Goal: Information Seeking & Learning: Understand process/instructions

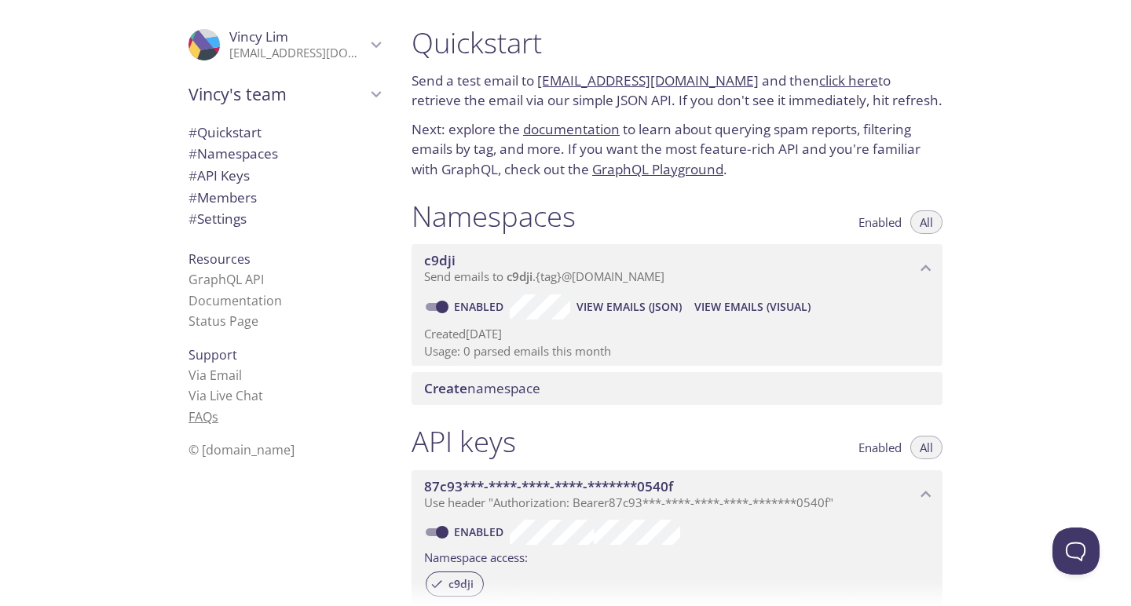
click at [204, 415] on link "FAQ s" at bounding box center [203, 416] width 30 height 17
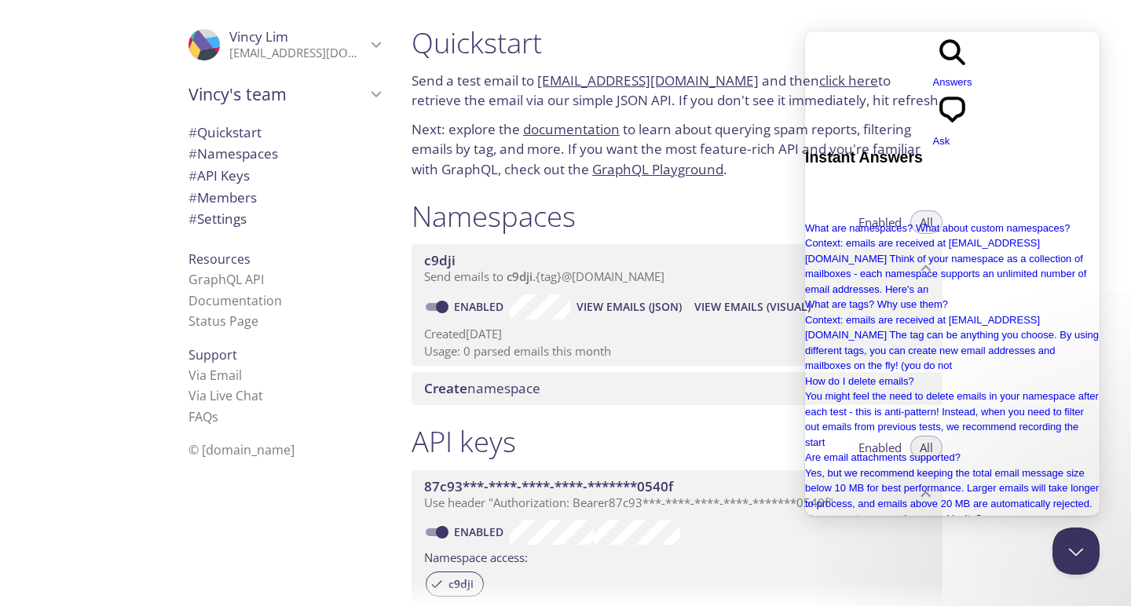
scroll to position [283, 0]
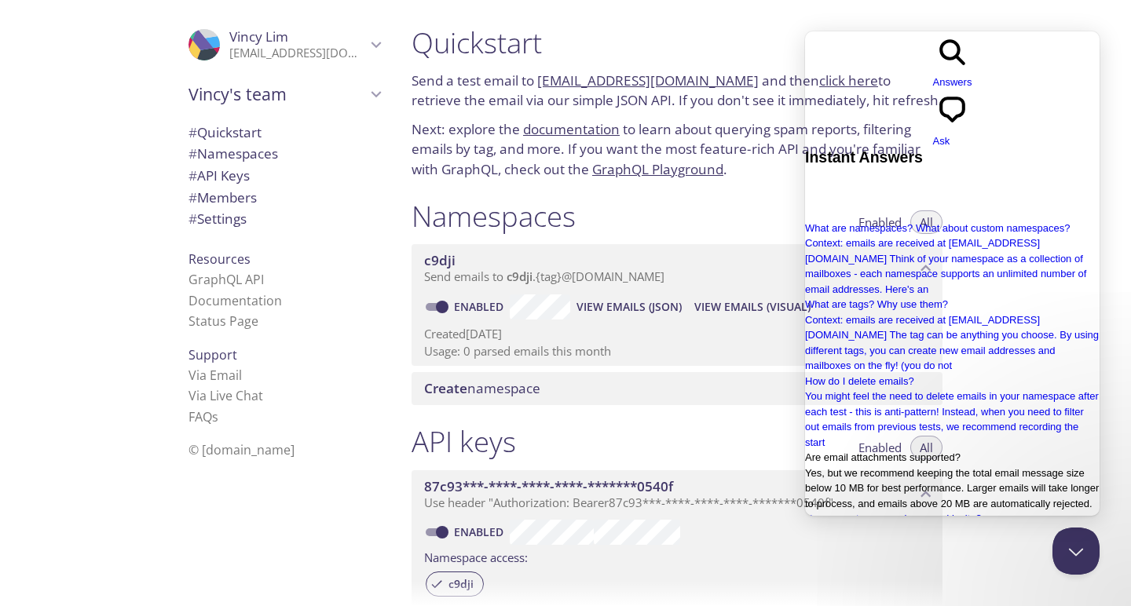
type input "how to set up for these test mail?"
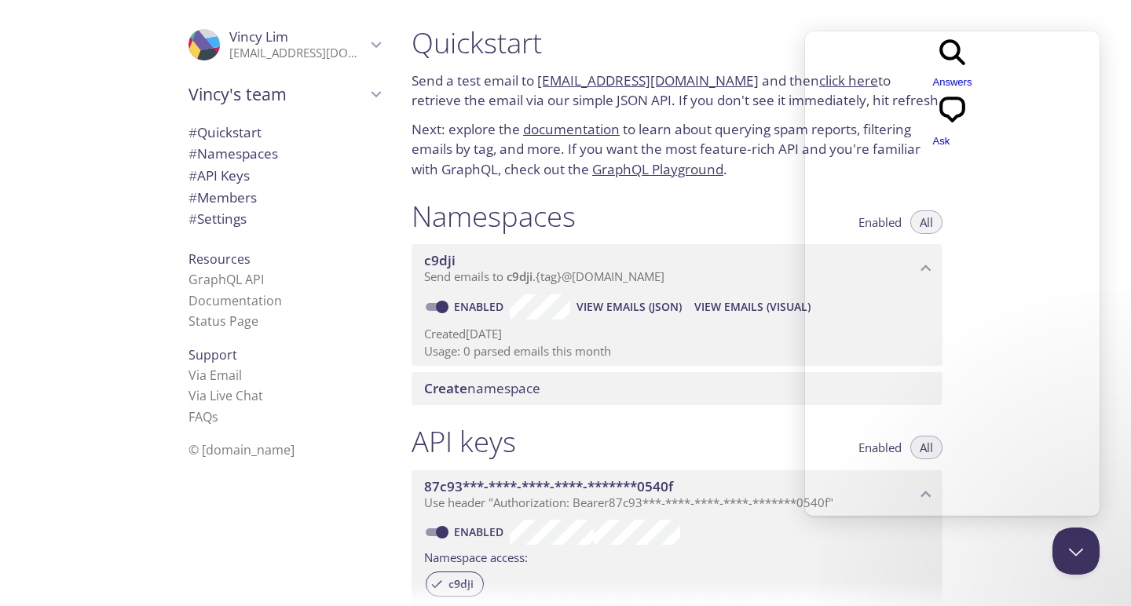
scroll to position [0, 0]
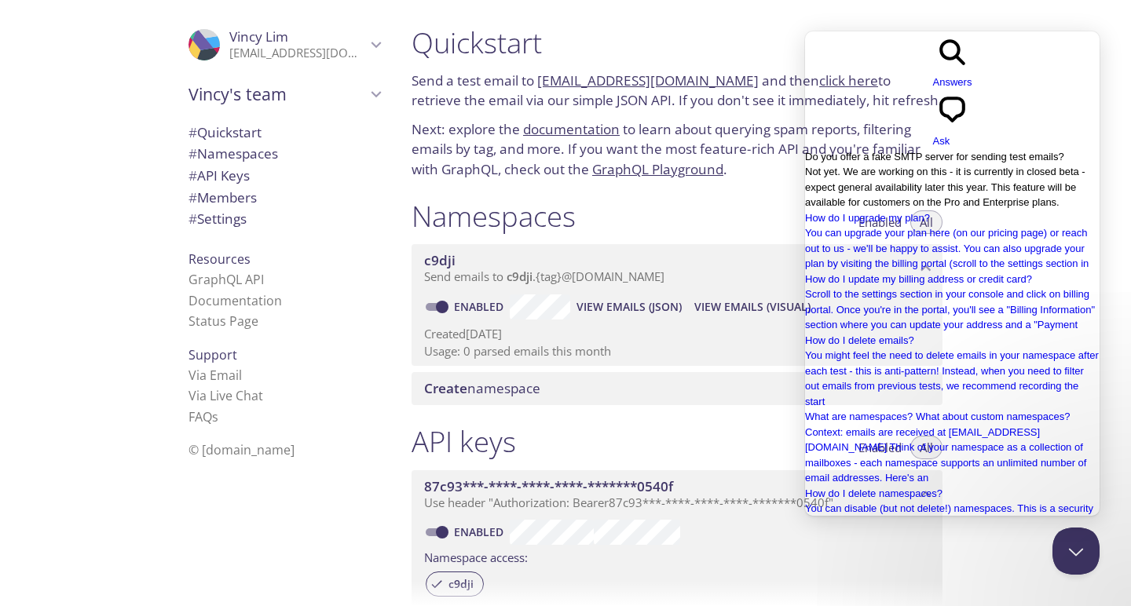
click at [892, 166] on span "Not yet. We are working on this - it is currently in closed beta - expect gener…" at bounding box center [945, 187] width 280 height 42
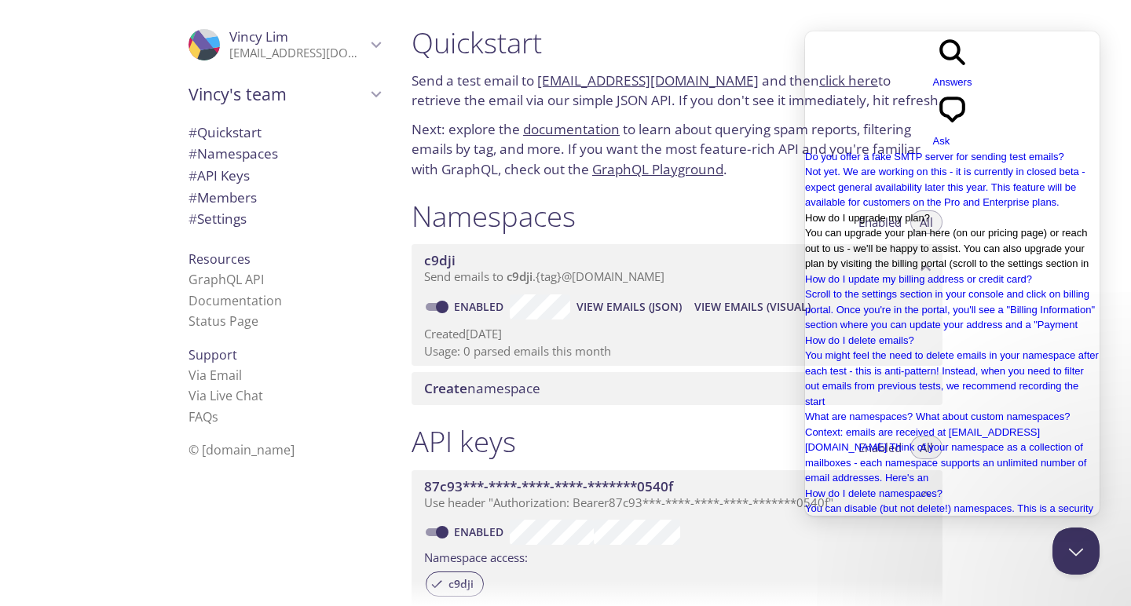
scroll to position [484, 0]
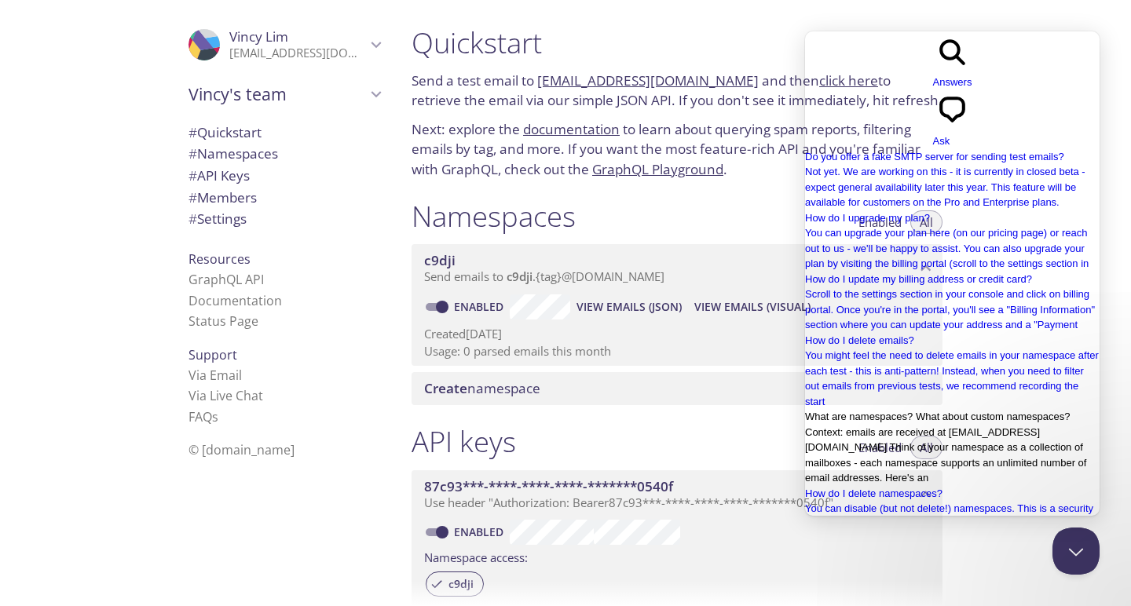
click at [909, 426] on span "Context: emails are received at namespace.tag@inbox.testmail.app Think of your …" at bounding box center [945, 455] width 281 height 58
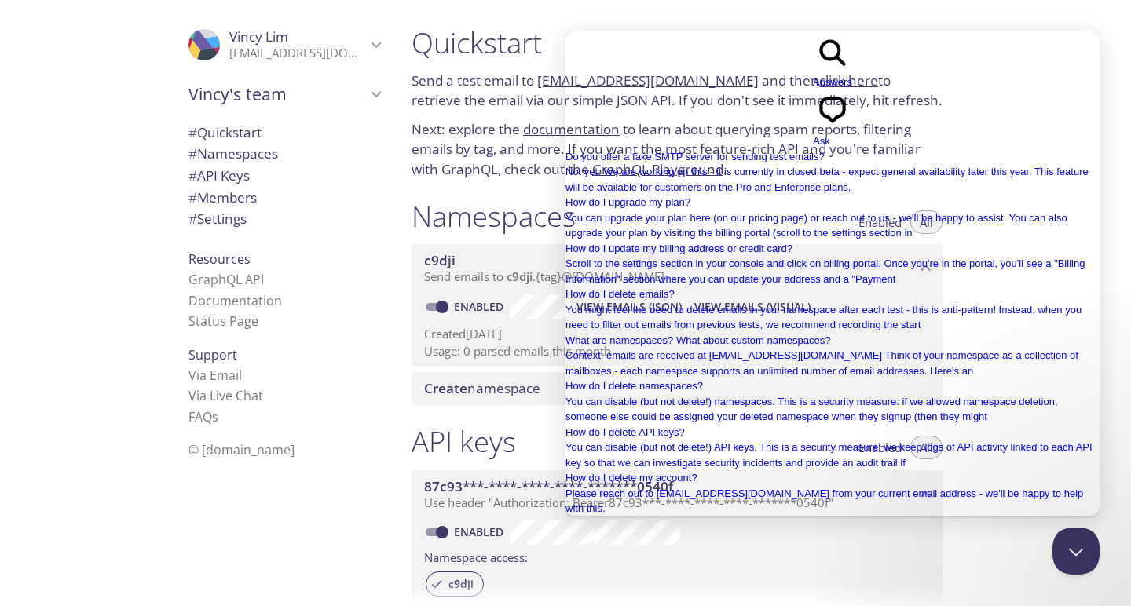
scroll to position [117, 0]
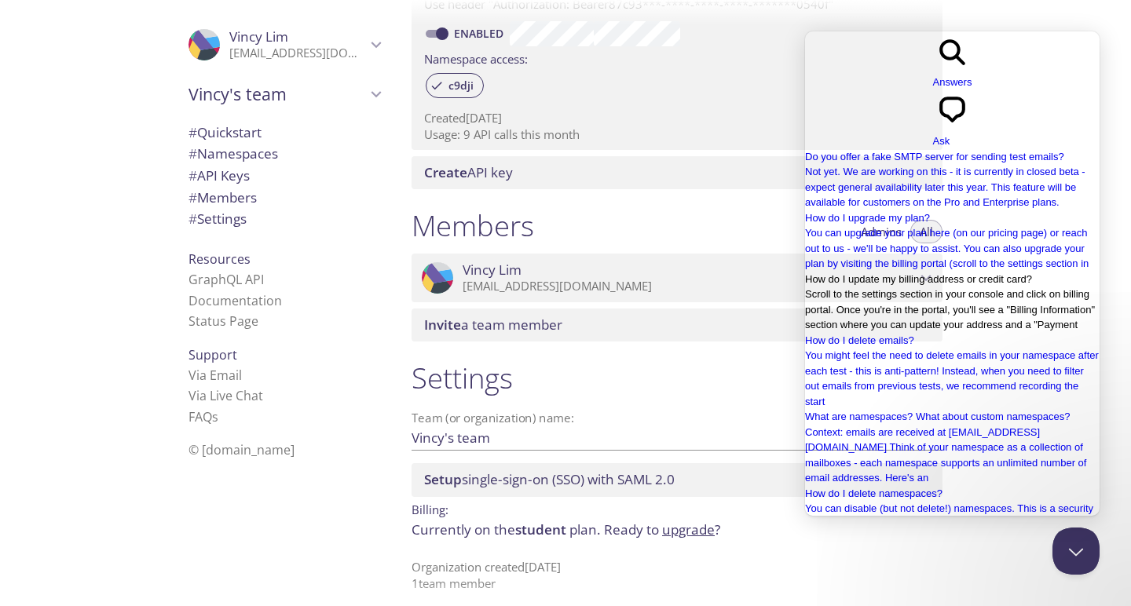
scroll to position [497, 0]
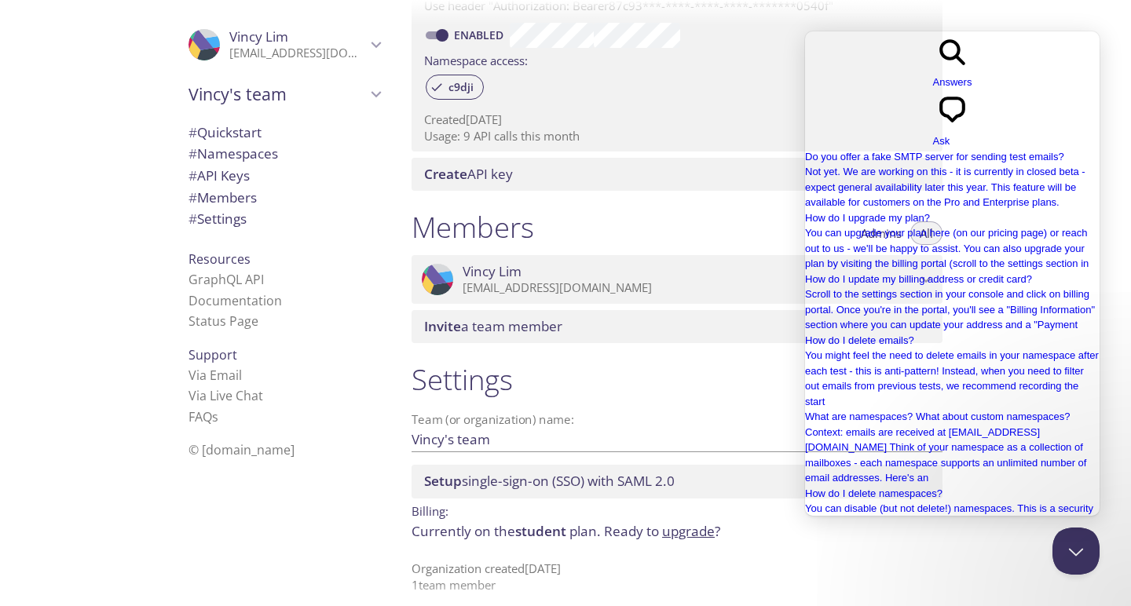
drag, startPoint x: 989, startPoint y: 499, endPoint x: 743, endPoint y: 480, distance: 246.4
click at [805, 480] on html "Go back search-medium Answers chat-square Ask Do you offer a fake SMTP server f…" at bounding box center [952, 336] width 294 height 611
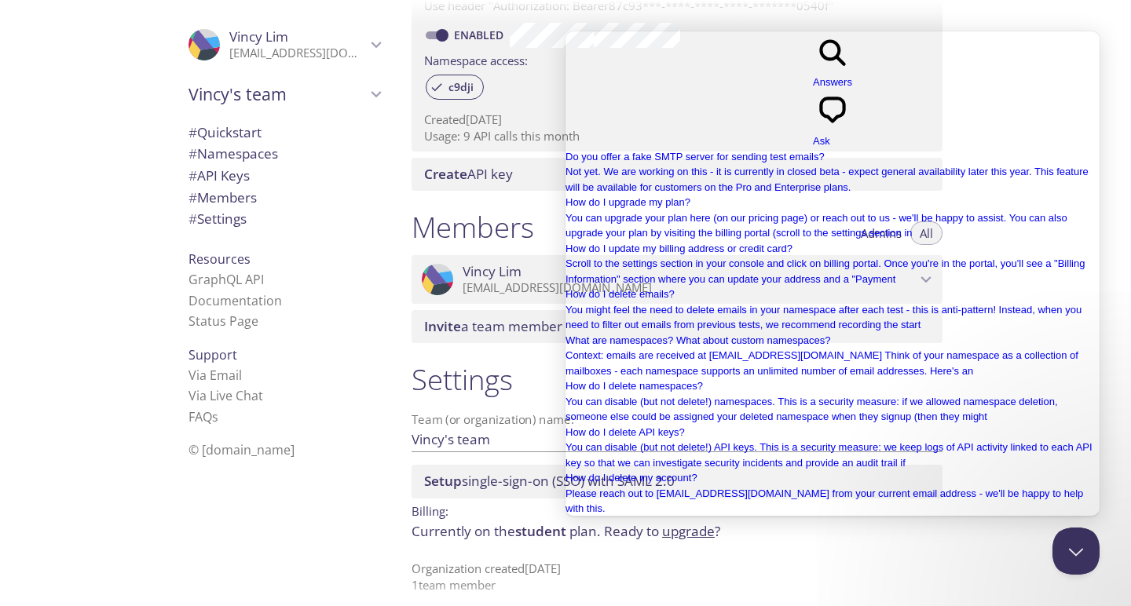
scroll to position [0, 0]
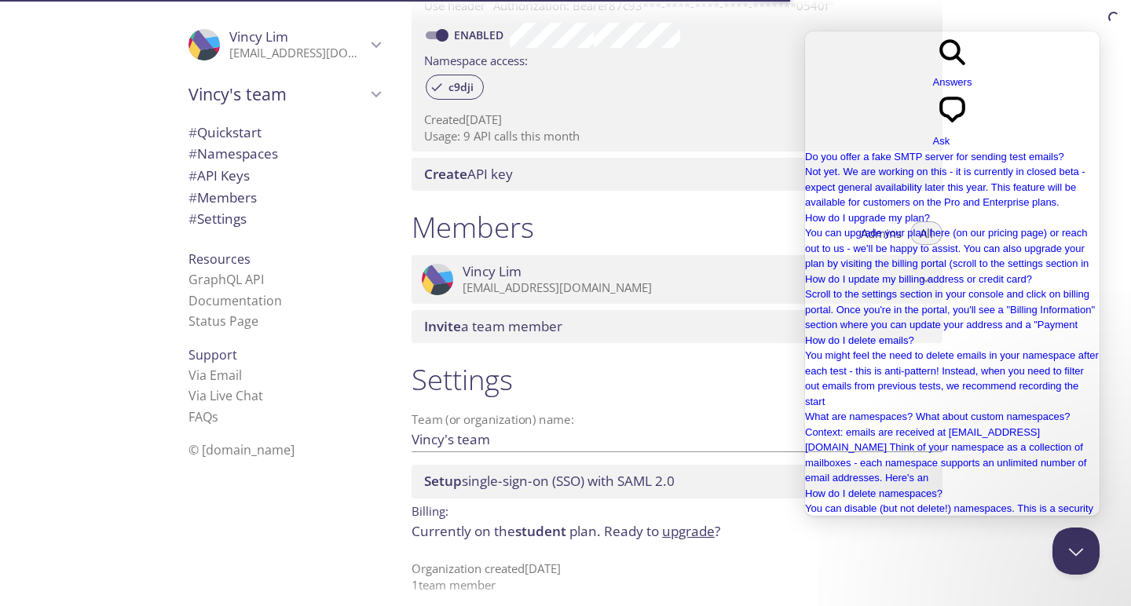
click at [933, 84] on span "Go back" at bounding box center [933, 90] width 0 height 12
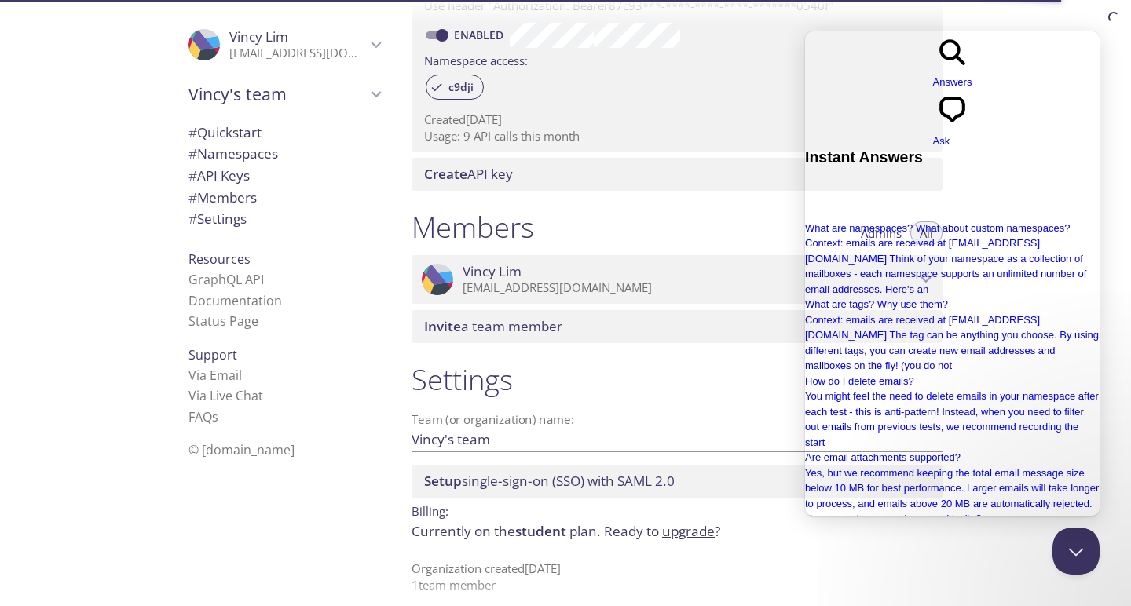
click at [972, 120] on span "chat-square" at bounding box center [952, 126] width 39 height 12
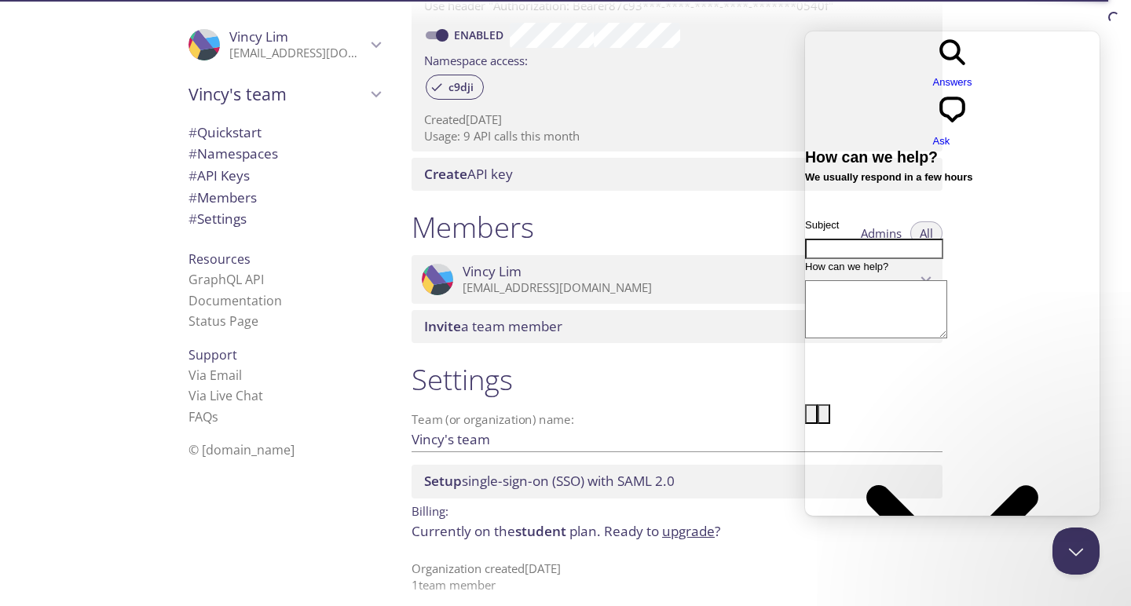
click at [933, 76] on span "Answers" at bounding box center [952, 82] width 39 height 12
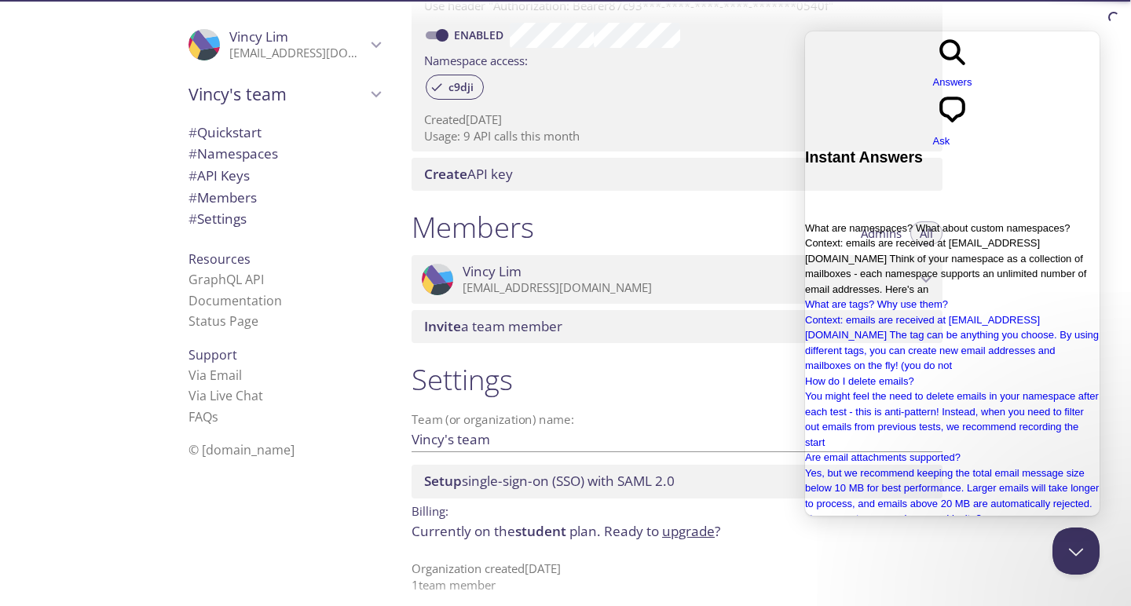
click at [874, 222] on span "What are namespaces? What about custom namespaces?" at bounding box center [937, 228] width 265 height 12
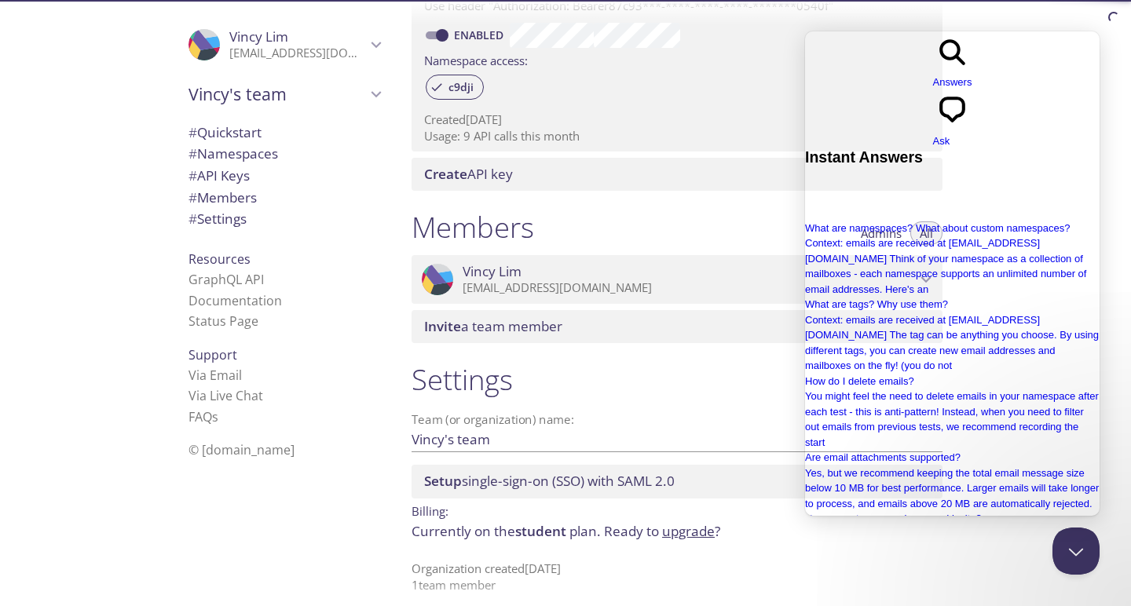
scroll to position [155, 0]
drag, startPoint x: 852, startPoint y: 283, endPoint x: 981, endPoint y: 371, distance: 155.5
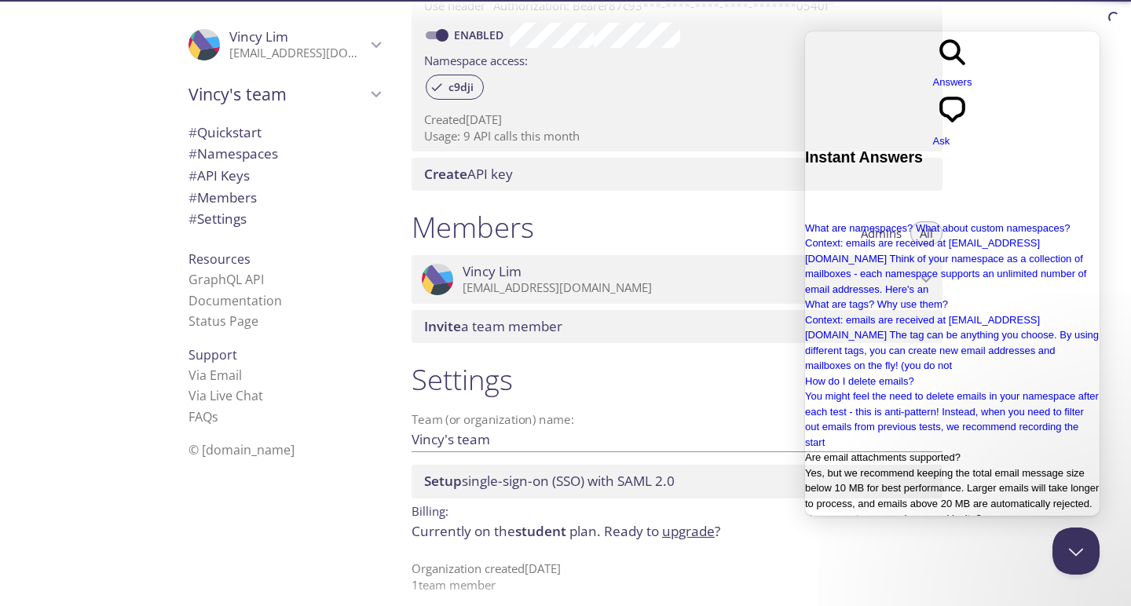
click at [879, 467] on span "Yes, but we recommend keeping the total email message size below 10 MB for best…" at bounding box center [952, 488] width 294 height 42
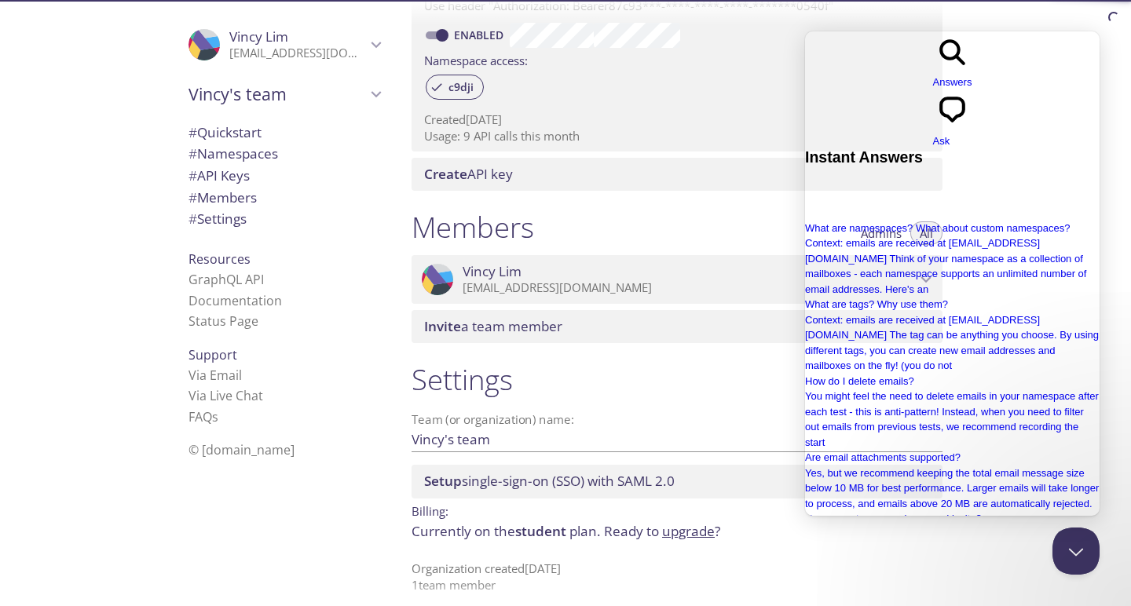
click at [721, 231] on div "Members Admins All" at bounding box center [676, 229] width 531 height 39
click at [1076, 539] on button "Close Beacon popover" at bounding box center [1072, 547] width 47 height 47
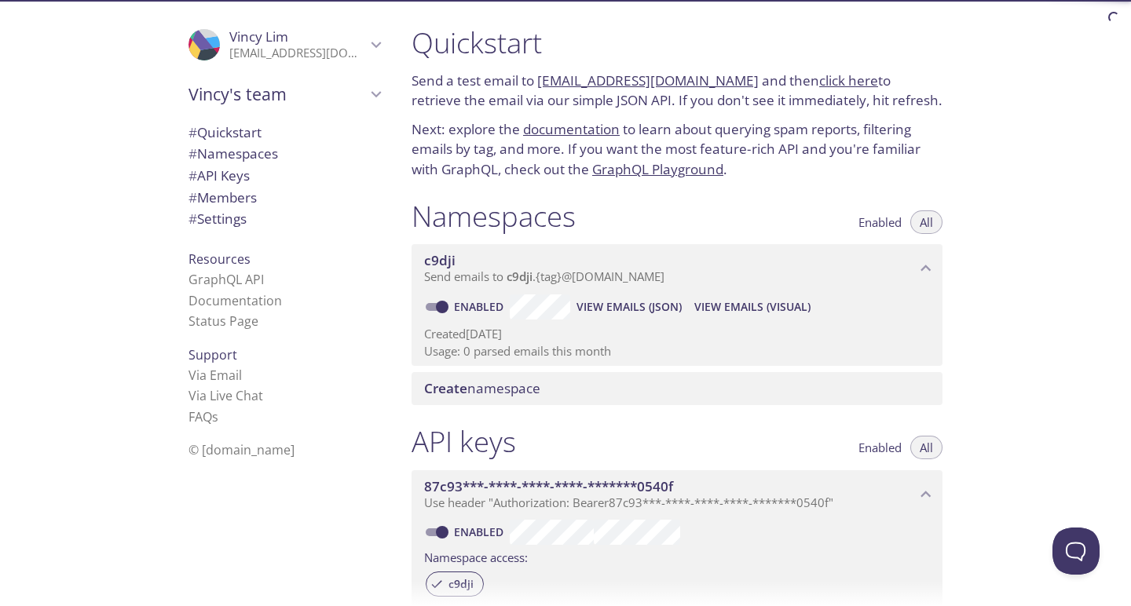
click at [743, 298] on span "View Emails (Visual)" at bounding box center [752, 307] width 116 height 19
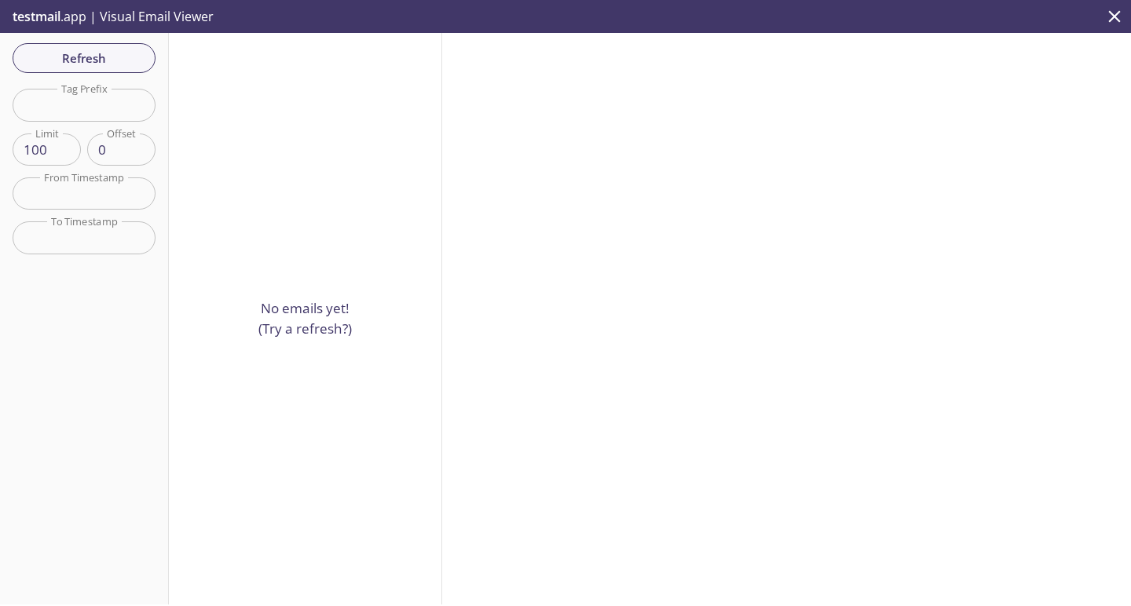
click at [1115, 12] on icon "close" at bounding box center [1114, 16] width 20 height 20
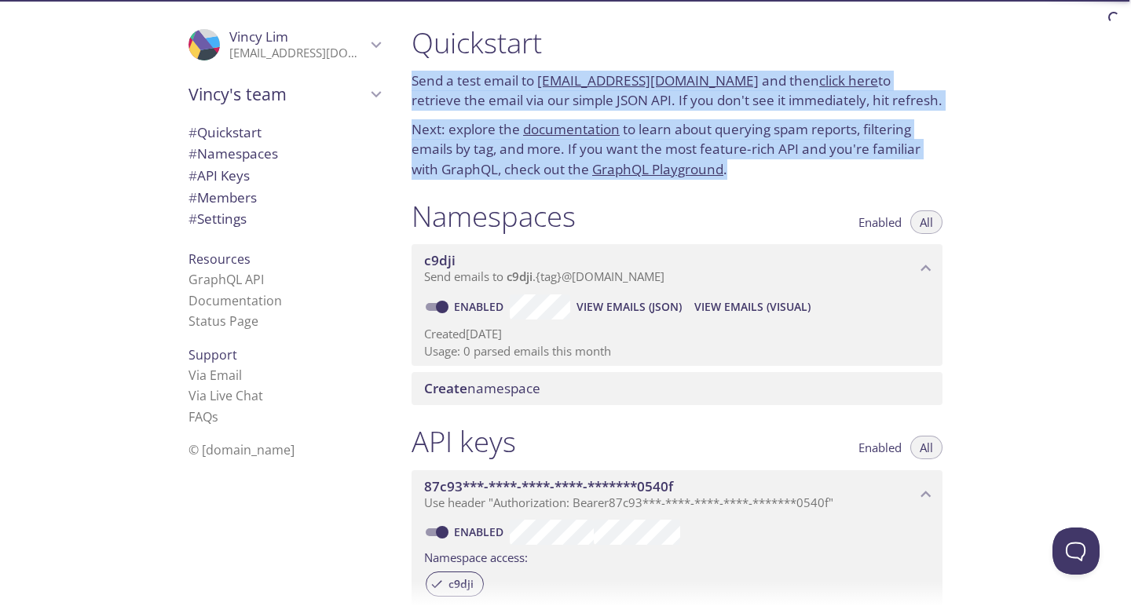
drag, startPoint x: 414, startPoint y: 79, endPoint x: 751, endPoint y: 169, distance: 348.5
click at [751, 170] on div "Quickstart Send a test email to c9dji.test@inbox.testmail.app and then click he…" at bounding box center [677, 103] width 556 height 174
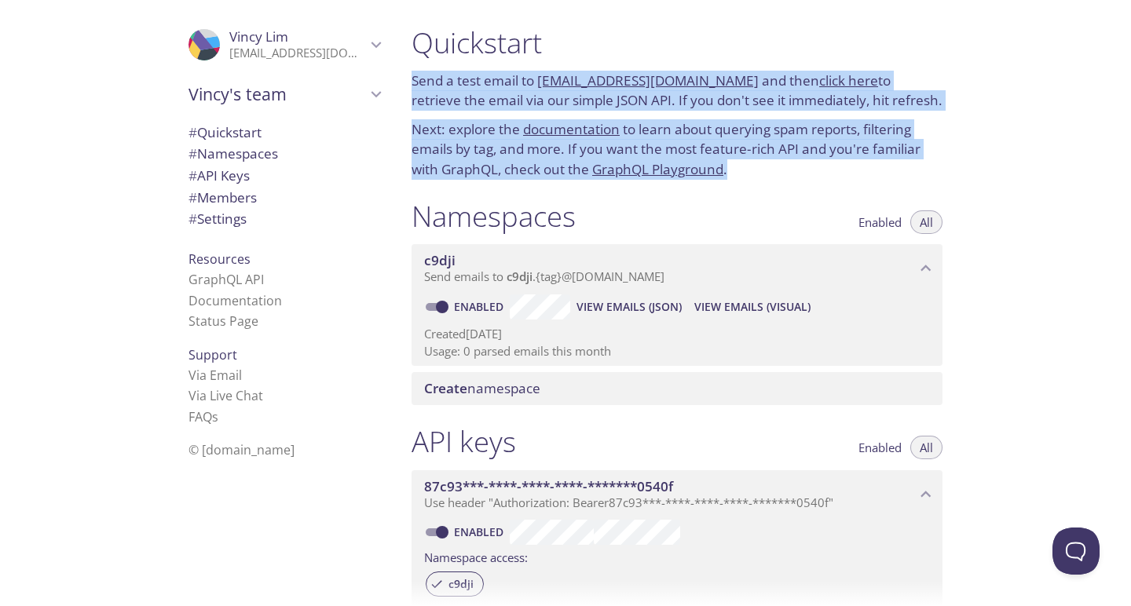
copy div "Send a test email to c9dji.test@inbox.testmail.app and then click here to retri…"
click at [219, 218] on span "# Settings" at bounding box center [217, 219] width 58 height 18
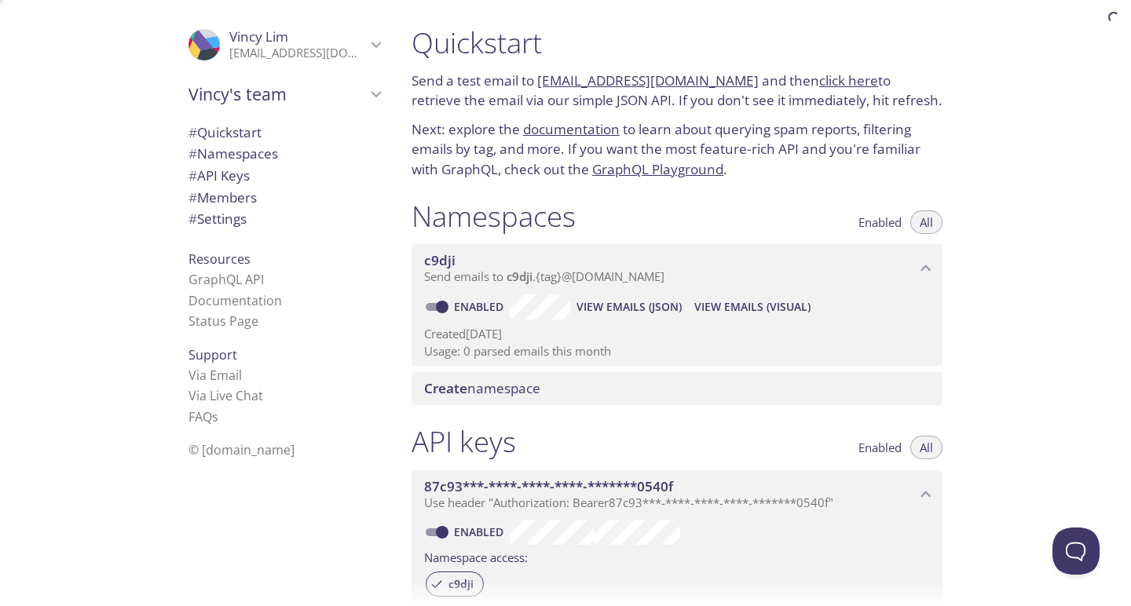
scroll to position [497, 0]
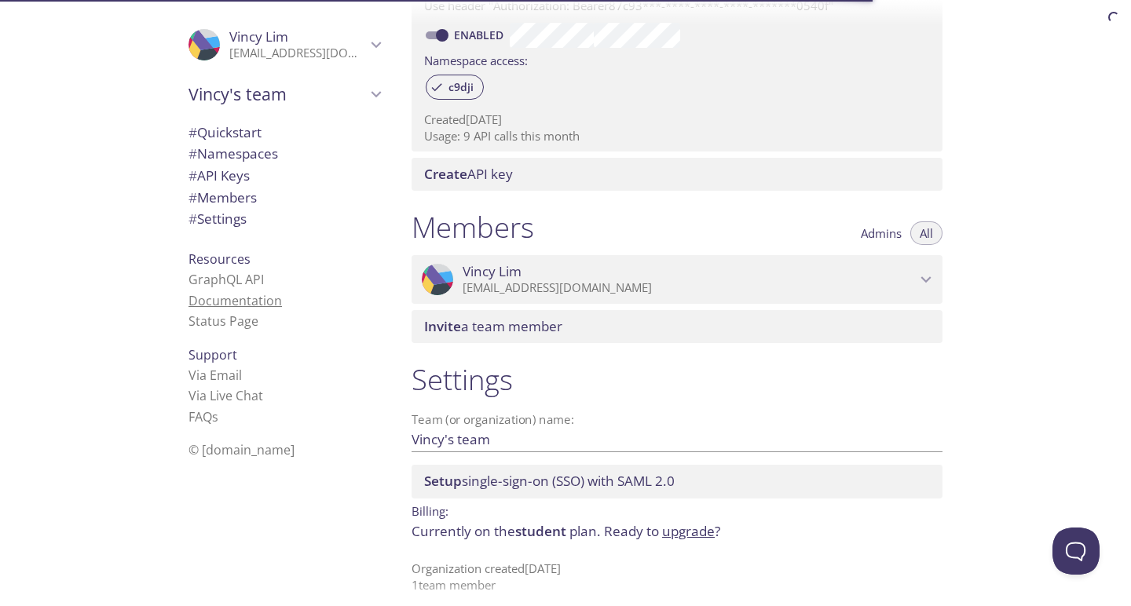
click at [223, 293] on link "Documentation" at bounding box center [234, 300] width 93 height 17
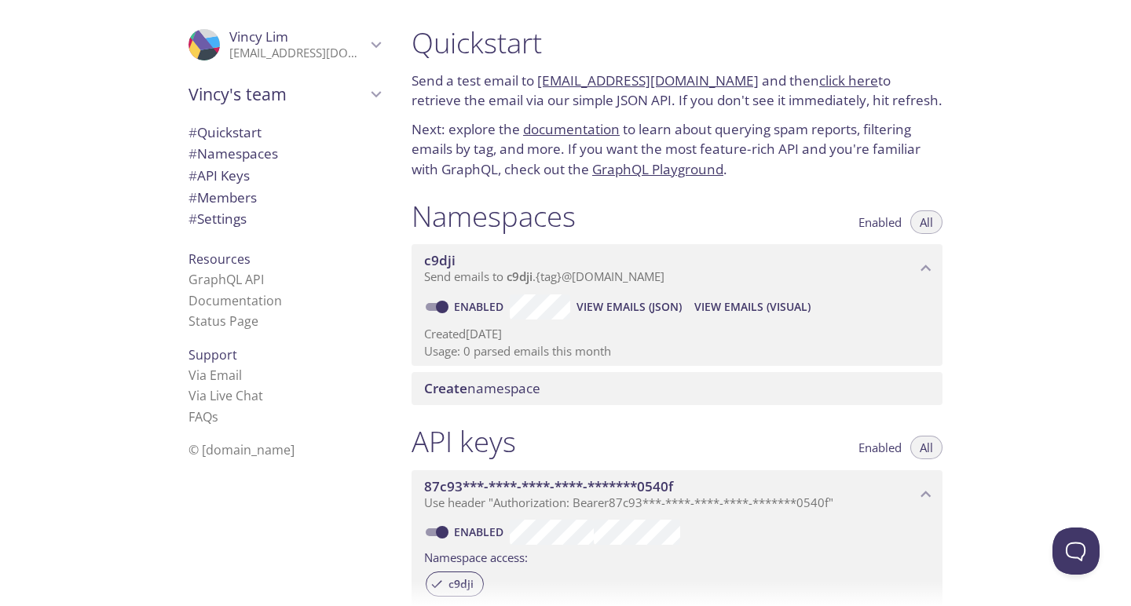
scroll to position [0, 0]
drag, startPoint x: 537, startPoint y: 79, endPoint x: 718, endPoint y: 76, distance: 181.4
click at [719, 76] on p "Send a test email to c9dji.test@inbox.testmail.app and then click here to retri…" at bounding box center [676, 91] width 531 height 40
copy p "[EMAIL_ADDRESS][DOMAIN_NAME]"
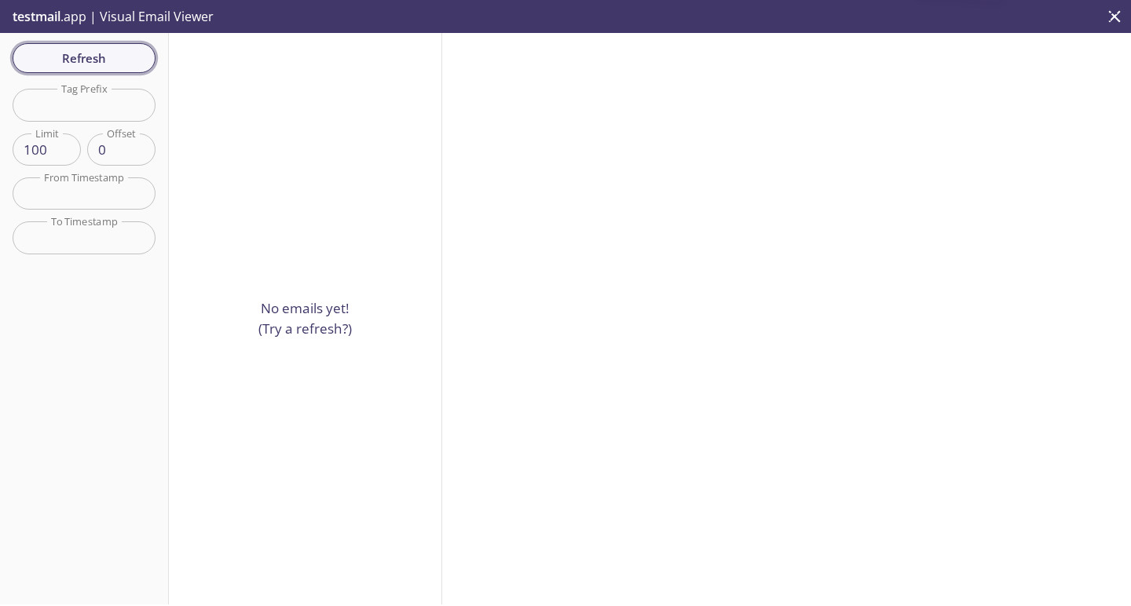
click at [66, 58] on span "Refresh" at bounding box center [84, 58] width 118 height 20
click at [108, 49] on span "Refresh" at bounding box center [84, 58] width 118 height 20
click at [92, 63] on div "Refresh Filters Tag Prefix Tag Prefix Limit 100 Limit Offset 0 Offset From Time…" at bounding box center [84, 319] width 169 height 572
click at [92, 63] on span "Refresh" at bounding box center [84, 58] width 118 height 20
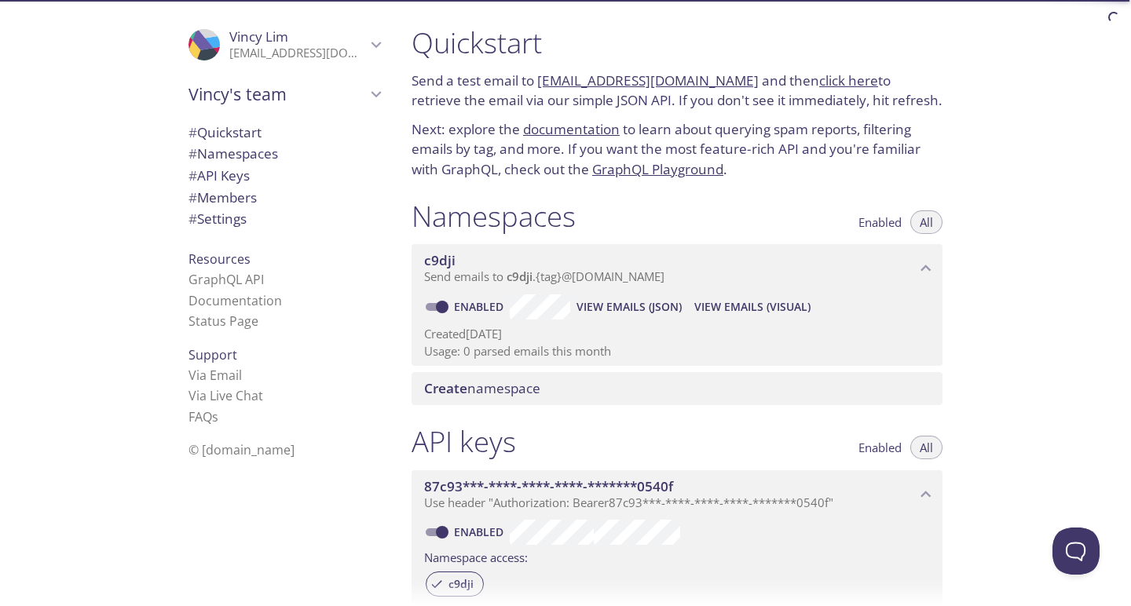
click at [819, 79] on link "click here" at bounding box center [848, 80] width 59 height 18
click at [819, 84] on link "click here" at bounding box center [848, 80] width 59 height 18
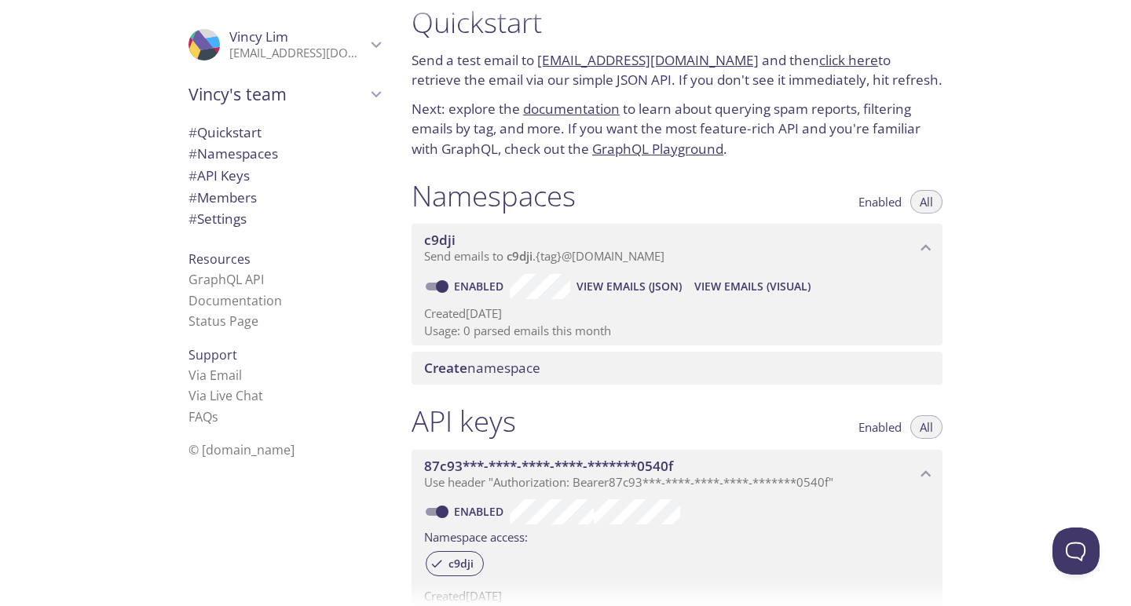
scroll to position [22, 0]
click at [721, 285] on span "View Emails (Visual)" at bounding box center [752, 285] width 116 height 19
